Goal: Task Accomplishment & Management: Manage account settings

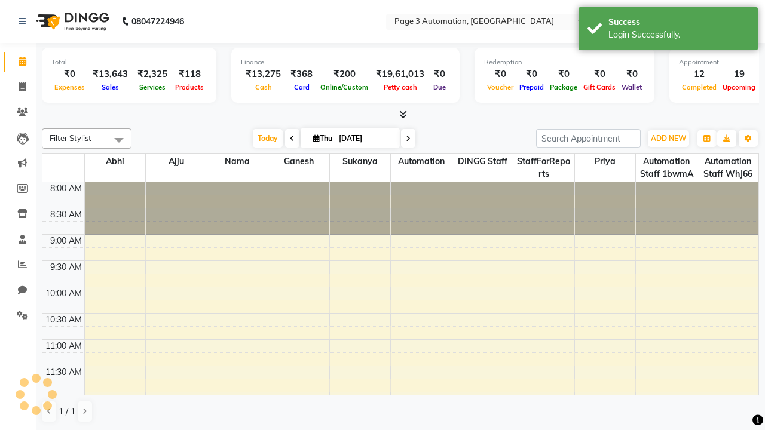
select select "en"
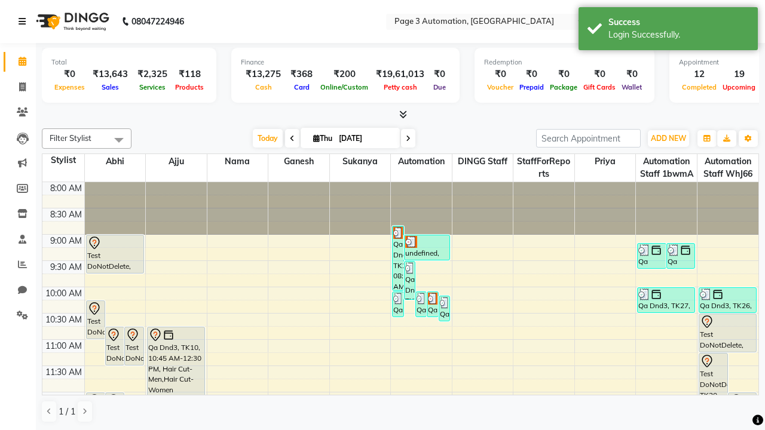
click at [25, 22] on icon at bounding box center [22, 21] width 7 height 8
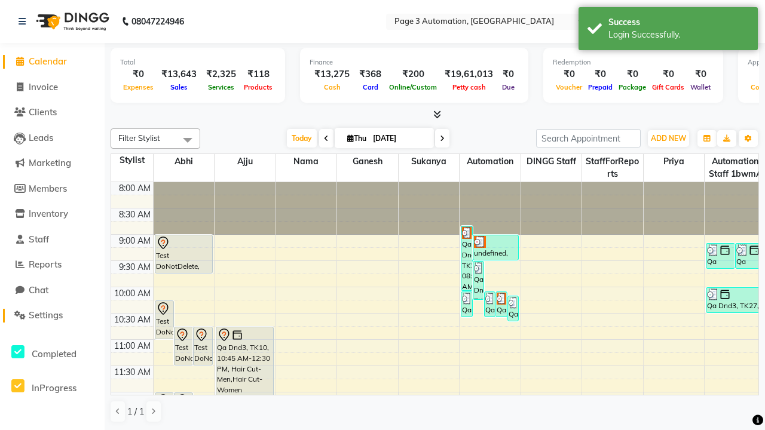
click at [52, 316] on span "Settings" at bounding box center [46, 315] width 34 height 11
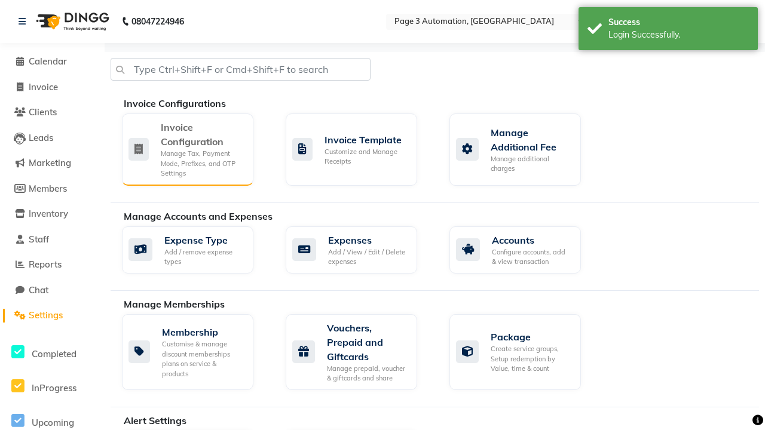
click at [187, 149] on div "Manage Tax, Payment Mode, Prefixes, and OTP Settings" at bounding box center [202, 164] width 83 height 30
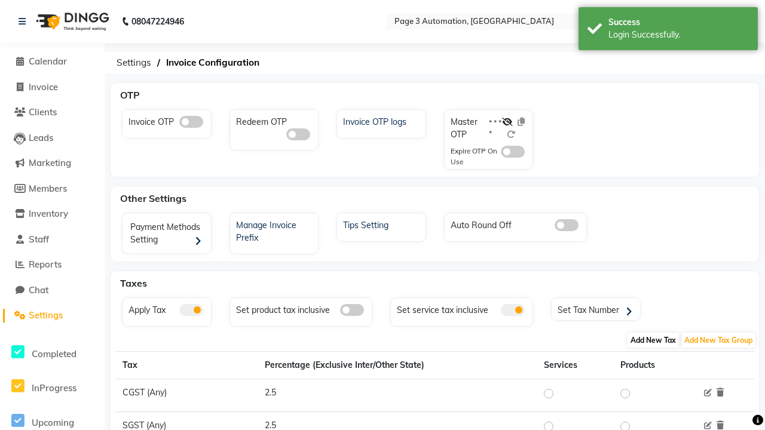
click at [653, 340] on span "Add New Tax" at bounding box center [652, 340] width 51 height 15
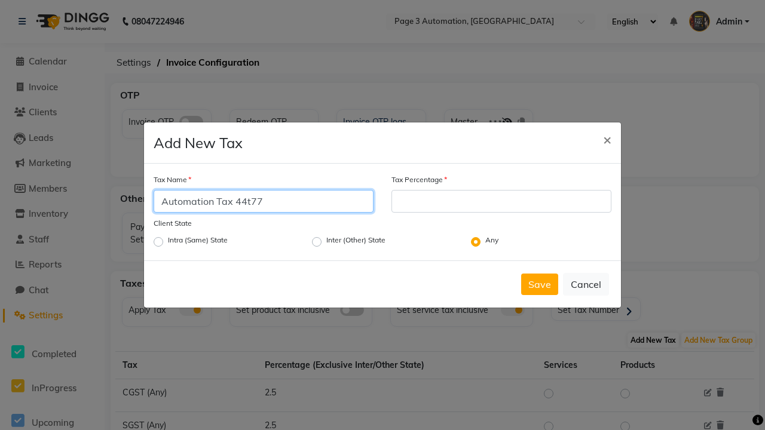
type input "Automation Tax 44t77"
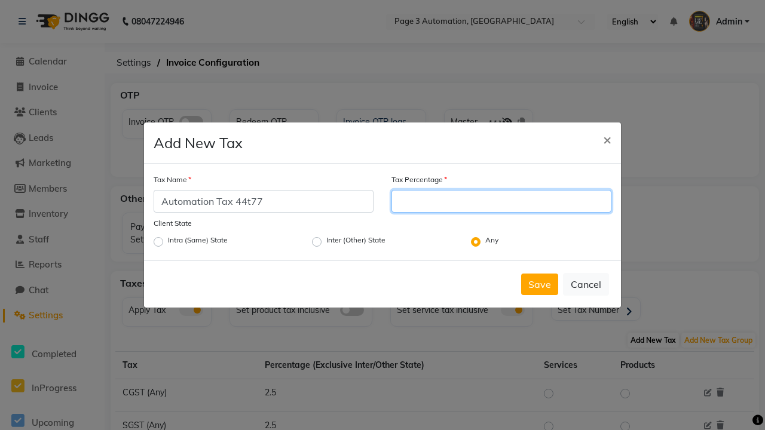
type input "15"
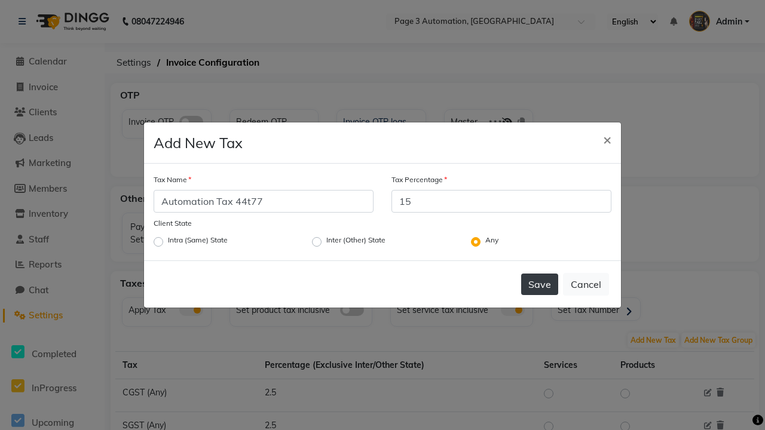
click at [540, 284] on button "Save" at bounding box center [539, 285] width 37 height 22
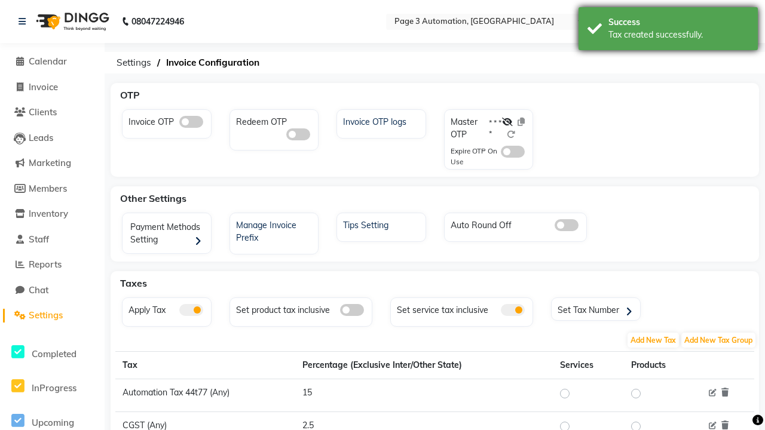
click at [668, 30] on div "Tax created successfully." at bounding box center [678, 35] width 140 height 13
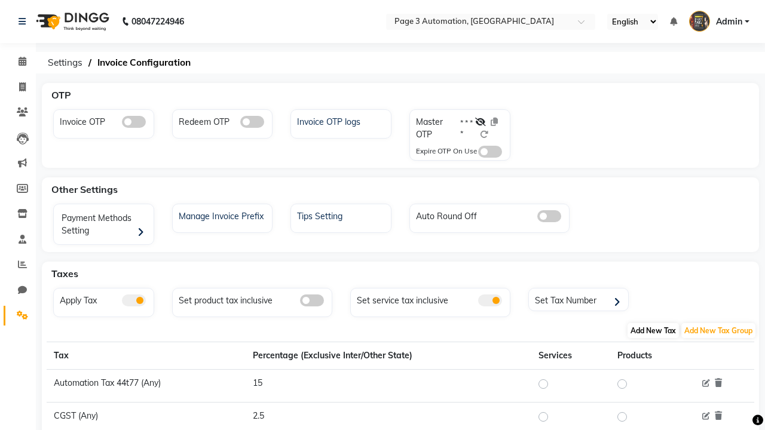
click at [653, 330] on span "Add New Tax" at bounding box center [652, 330] width 51 height 15
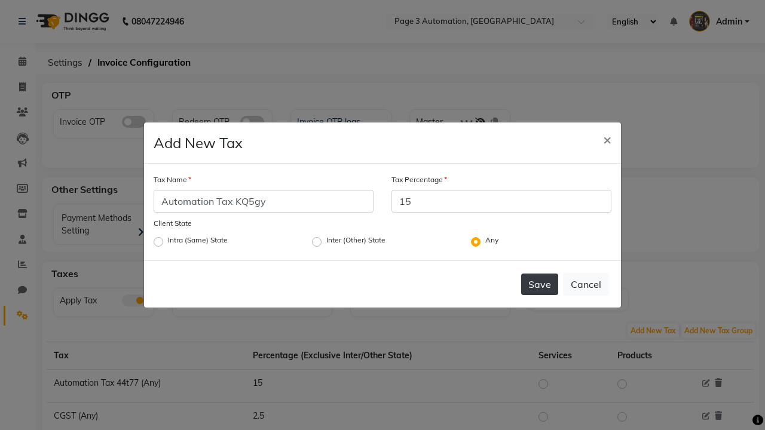
type input "15"
click at [540, 284] on button "Save" at bounding box center [539, 285] width 37 height 22
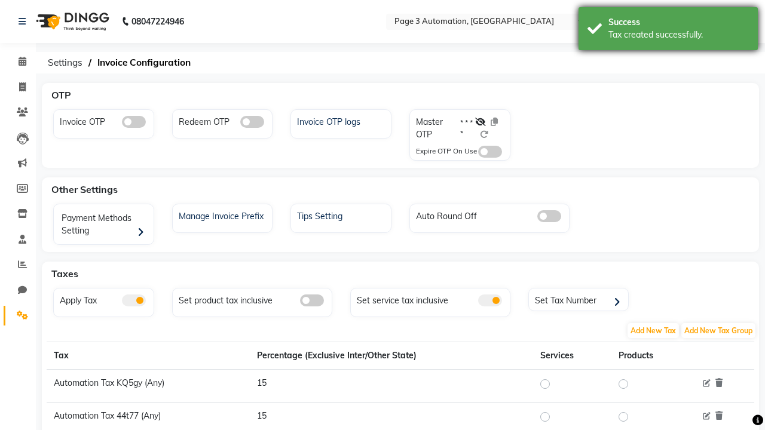
click at [668, 30] on div "Tax created successfully." at bounding box center [678, 35] width 140 height 13
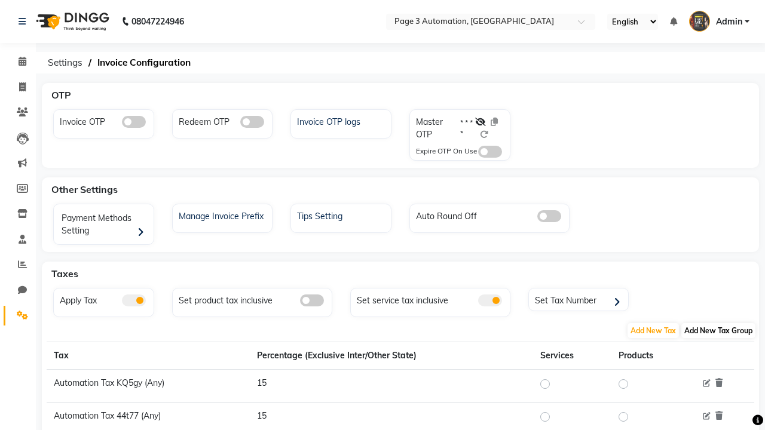
click at [718, 330] on span "Add New Tax Group" at bounding box center [718, 330] width 74 height 15
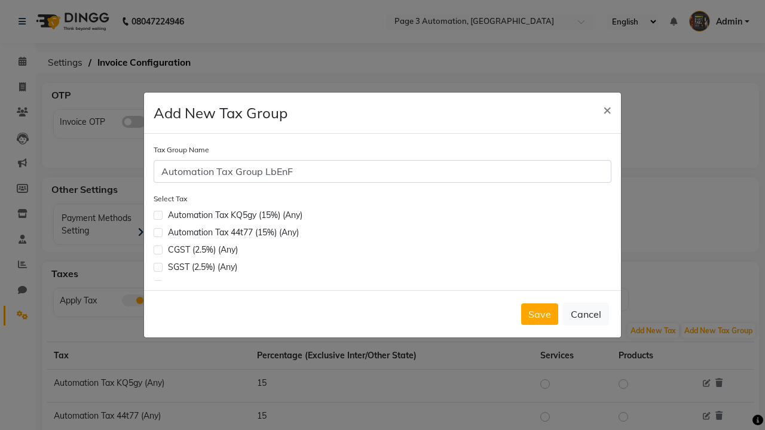
type input "Automation Tax Group LbEnF"
click at [158, 232] on label at bounding box center [158, 232] width 9 height 9
click at [158, 232] on input "checkbox" at bounding box center [158, 232] width 8 height 8
checkbox input "true"
click at [540, 314] on button "Save" at bounding box center [539, 315] width 37 height 22
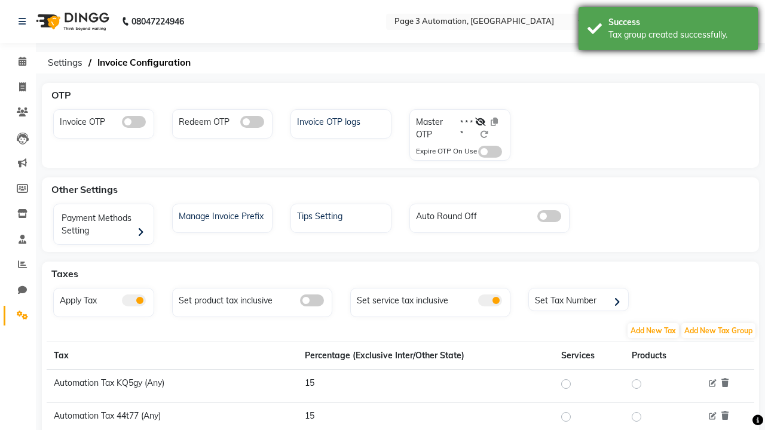
click at [668, 30] on div "Tax group created successfully." at bounding box center [678, 35] width 140 height 13
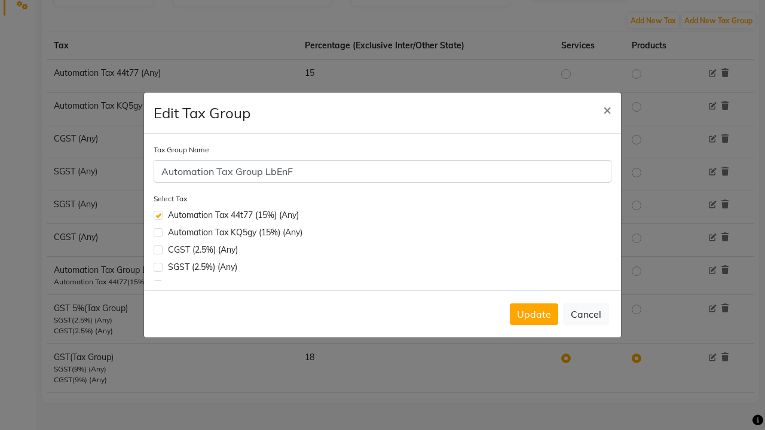
click at [158, 228] on label at bounding box center [158, 232] width 9 height 9
click at [158, 228] on input "checkbox" at bounding box center [158, 232] width 8 height 8
checkbox input "true"
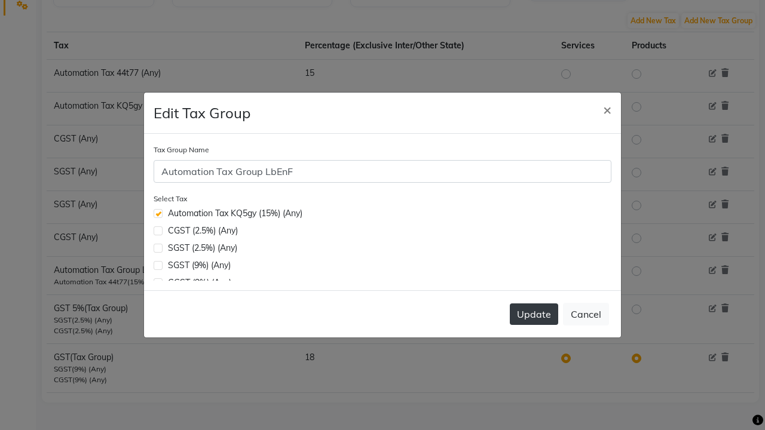
click at [534, 314] on button "Update" at bounding box center [534, 315] width 48 height 22
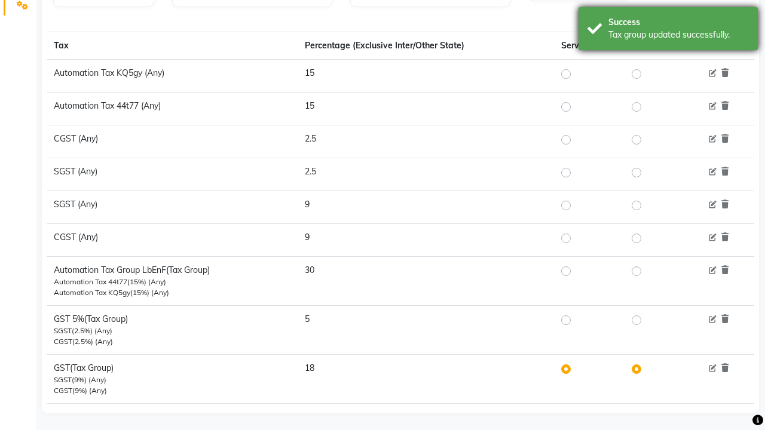
click at [668, 30] on div "Tax group updated successfully." at bounding box center [678, 35] width 140 height 13
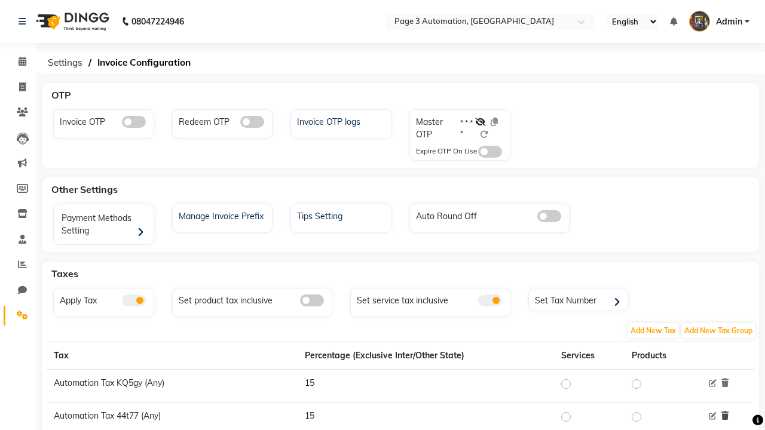
click at [725, 416] on icon at bounding box center [724, 416] width 7 height 8
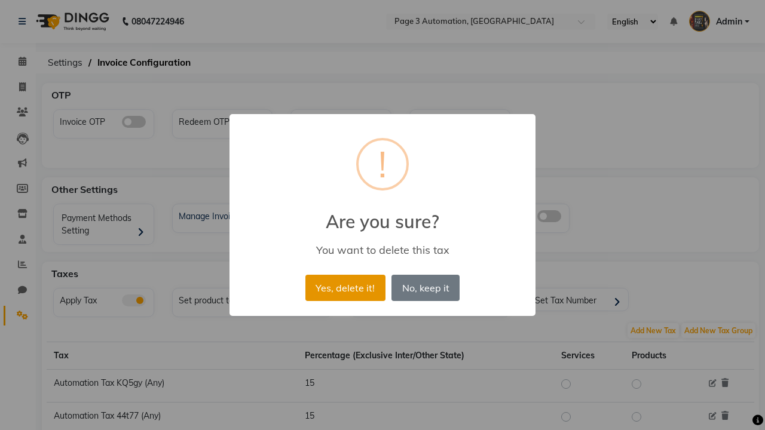
click at [345, 287] on button "Yes, delete it!" at bounding box center [345, 288] width 80 height 26
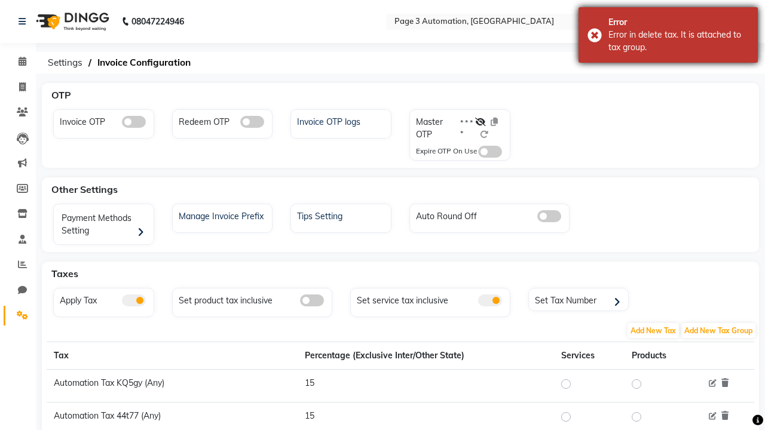
click at [668, 35] on div "Error in delete tax. It is attached to tax group." at bounding box center [678, 41] width 140 height 25
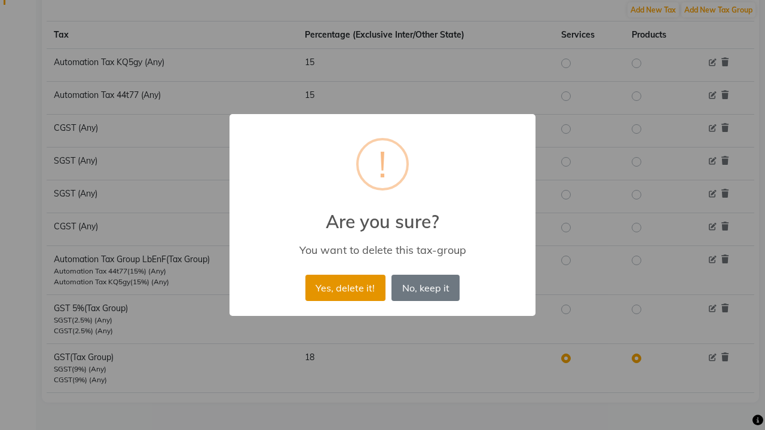
click at [345, 287] on button "Yes, delete it!" at bounding box center [345, 288] width 80 height 26
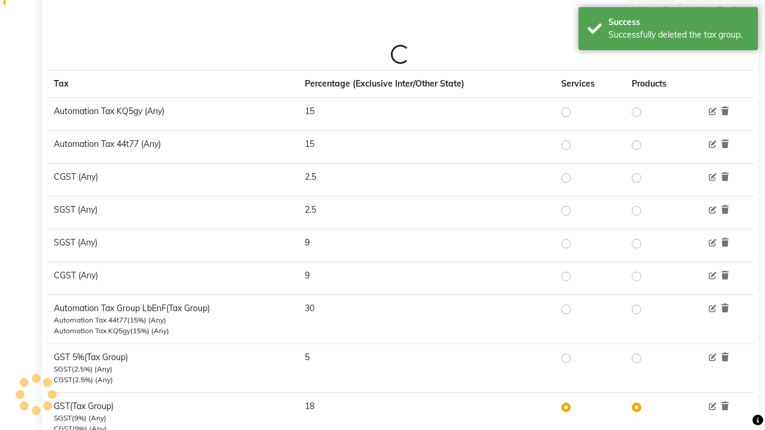
scroll to position [272, 0]
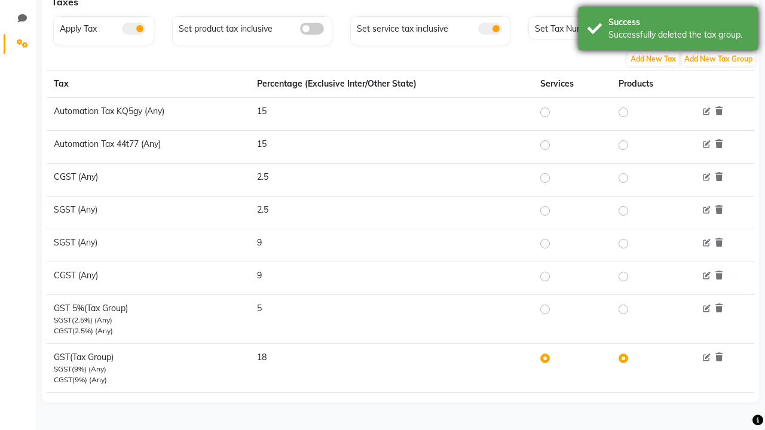
click at [668, 30] on div "Successfully deleted the tax group." at bounding box center [678, 35] width 140 height 13
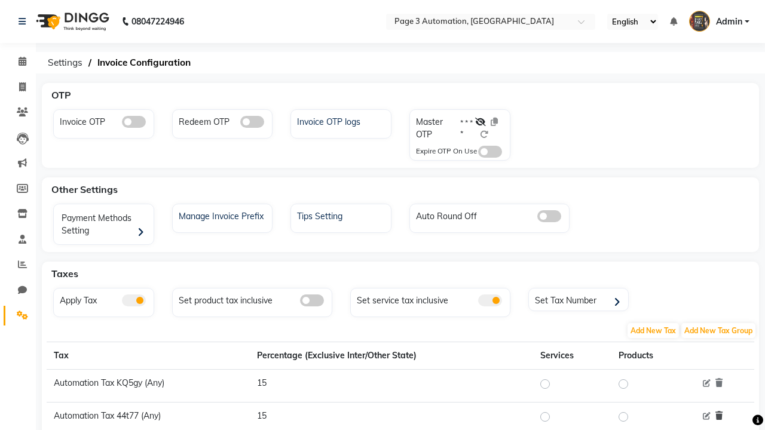
click at [719, 416] on icon at bounding box center [718, 416] width 7 height 8
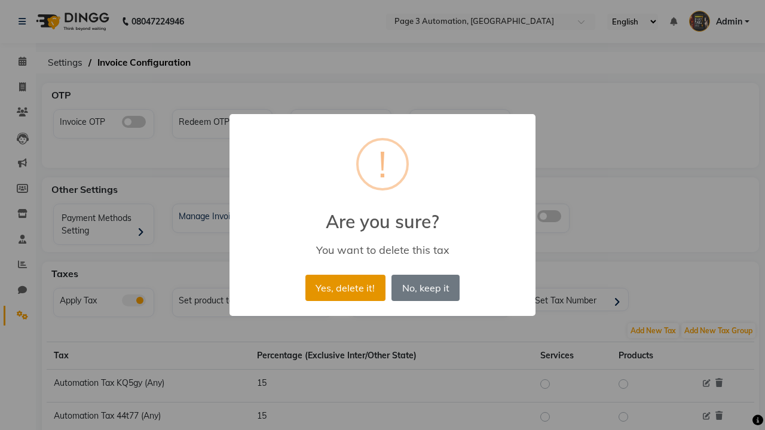
click at [345, 287] on button "Yes, delete it!" at bounding box center [345, 288] width 80 height 26
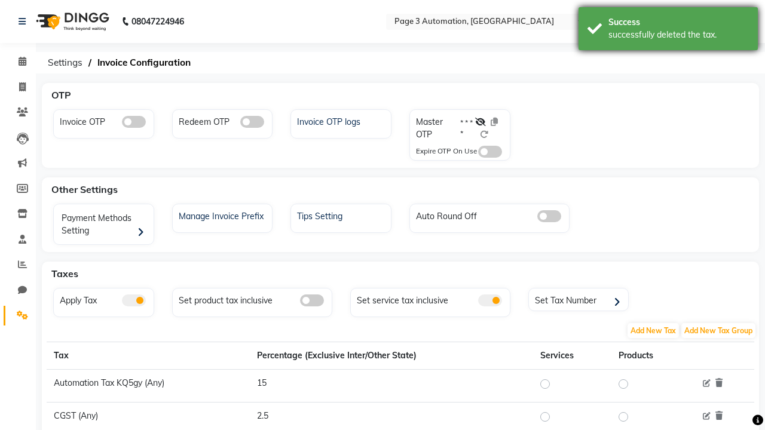
click at [668, 30] on div "successfully deleted the tax." at bounding box center [678, 35] width 140 height 13
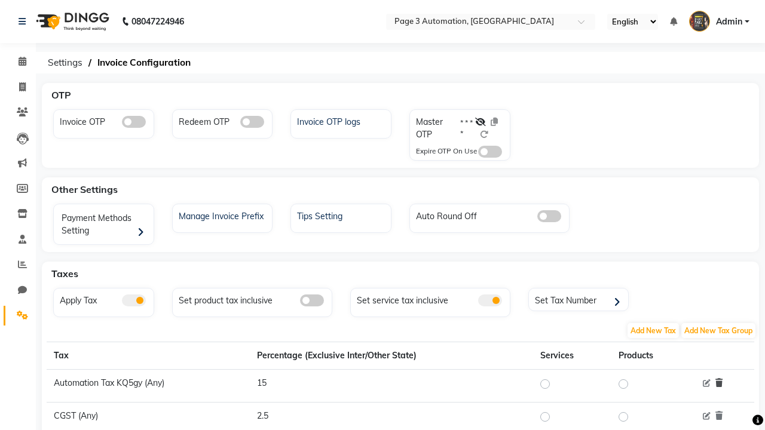
click at [719, 383] on icon at bounding box center [718, 383] width 7 height 8
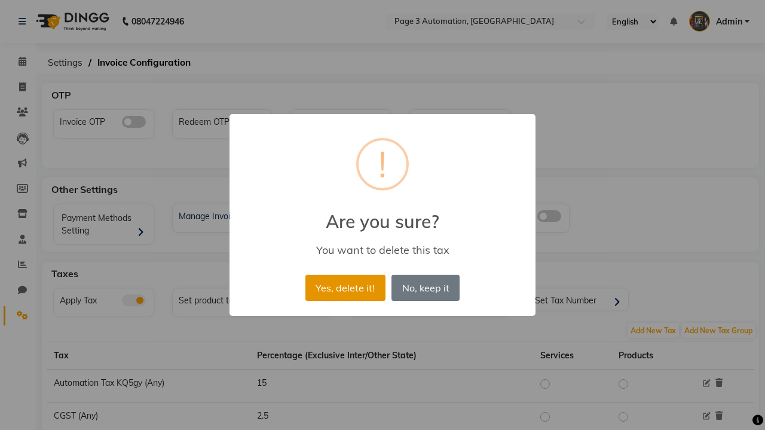
click at [345, 287] on button "Yes, delete it!" at bounding box center [345, 288] width 80 height 26
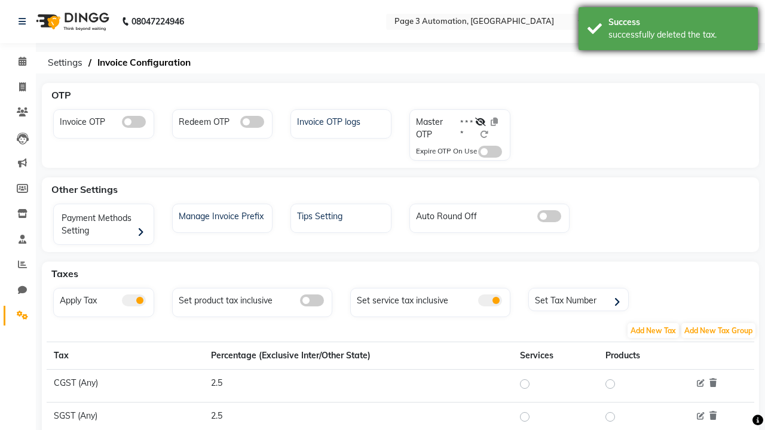
click at [668, 30] on div "successfully deleted the tax." at bounding box center [678, 35] width 140 height 13
